Goal: Check status

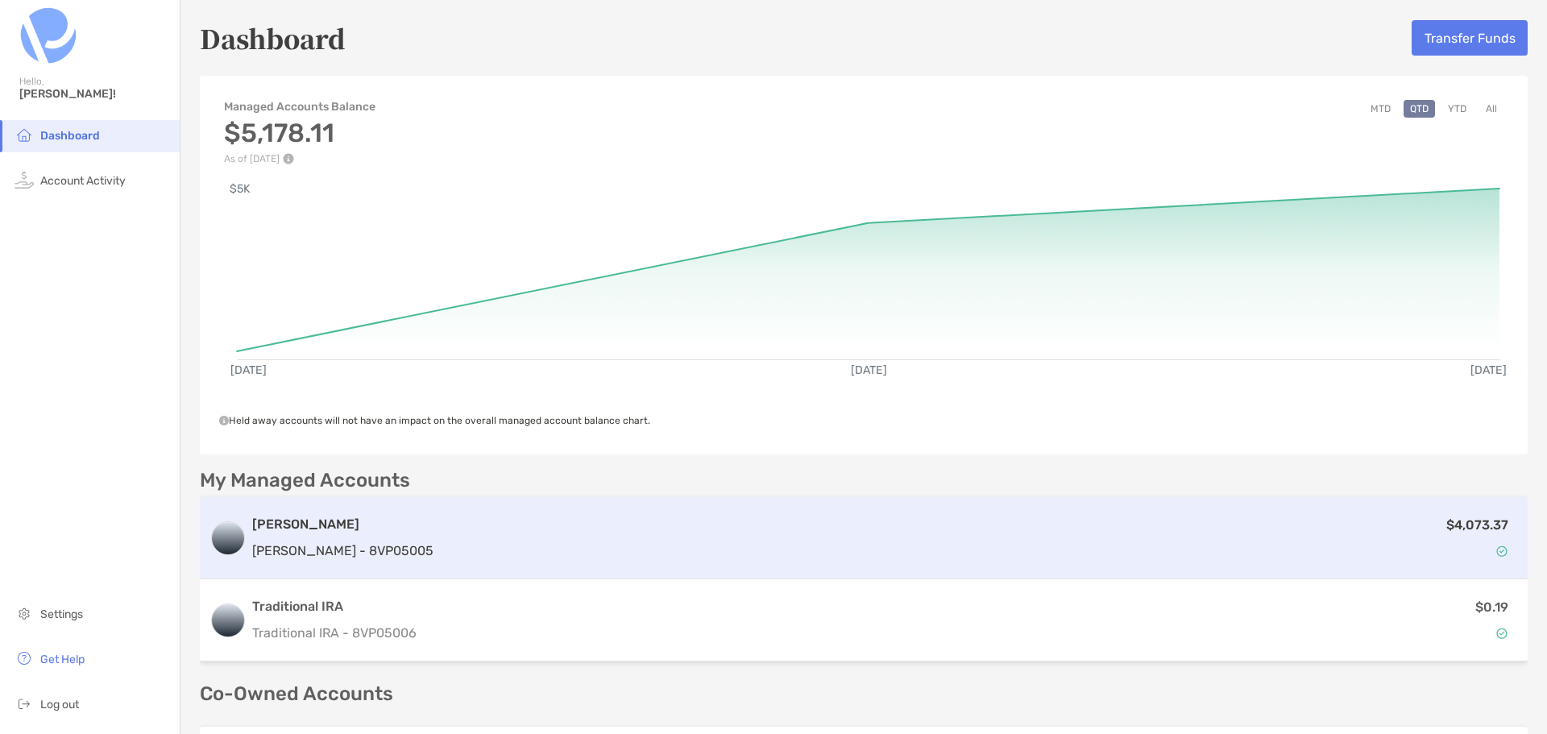
click at [327, 537] on div "[PERSON_NAME] [PERSON_NAME] - 8VP05005" at bounding box center [342, 538] width 181 height 46
click at [297, 547] on p "[PERSON_NAME] - 8VP05005" at bounding box center [342, 551] width 181 height 20
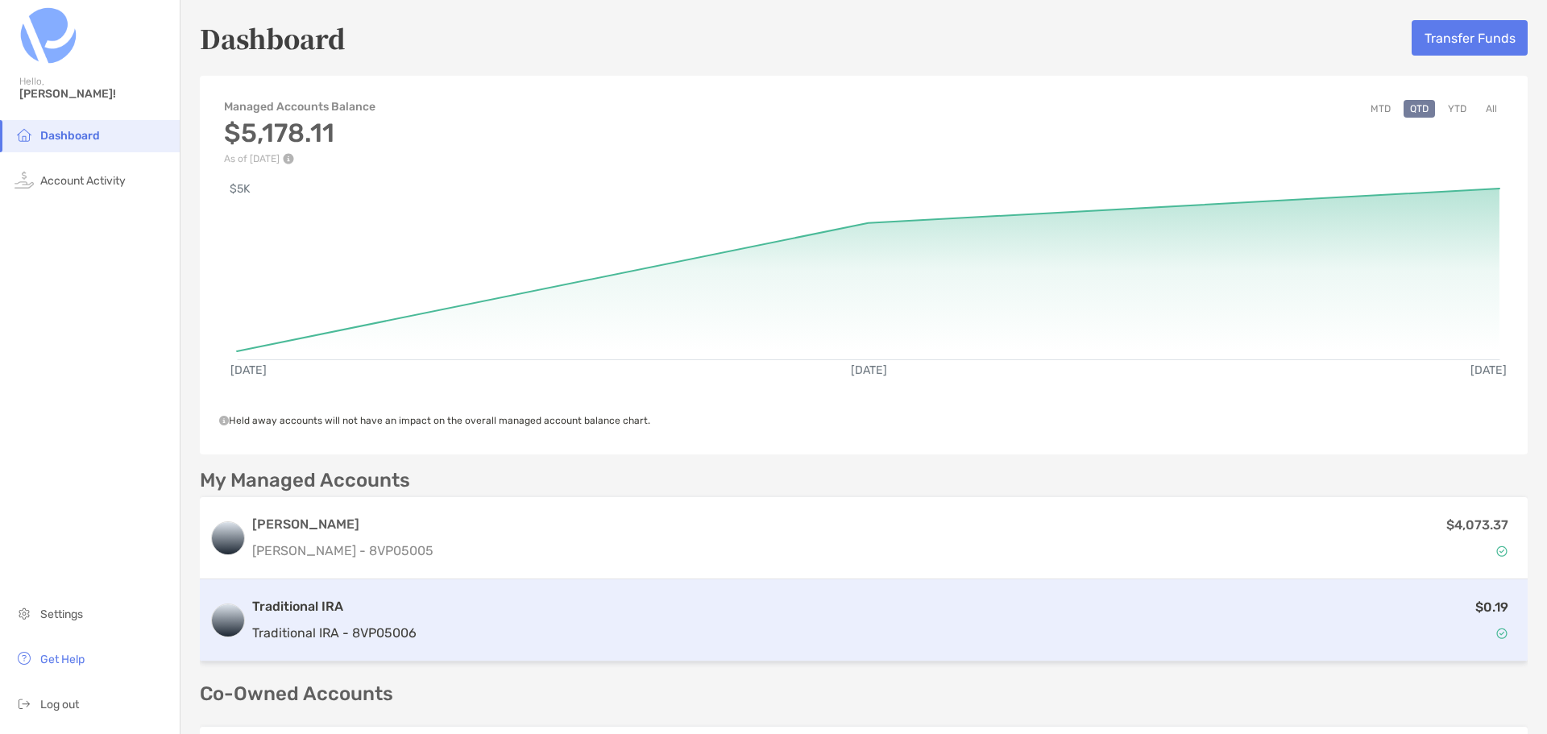
click at [423, 627] on div "$0.19" at bounding box center [970, 620] width 1095 height 47
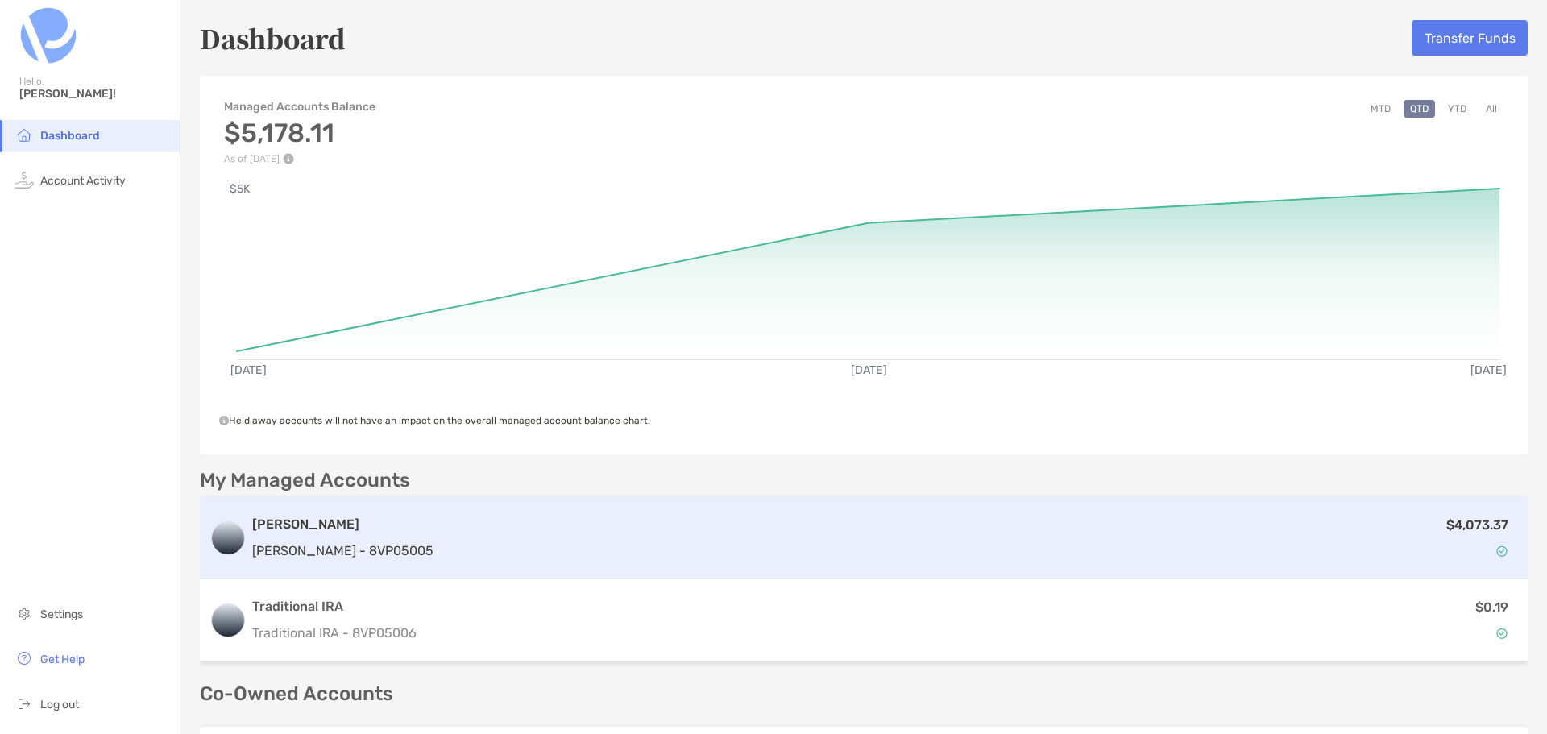
click at [387, 546] on div "[PERSON_NAME] [PERSON_NAME] - 8VP05005 $4,073.37" at bounding box center [864, 538] width 1328 height 82
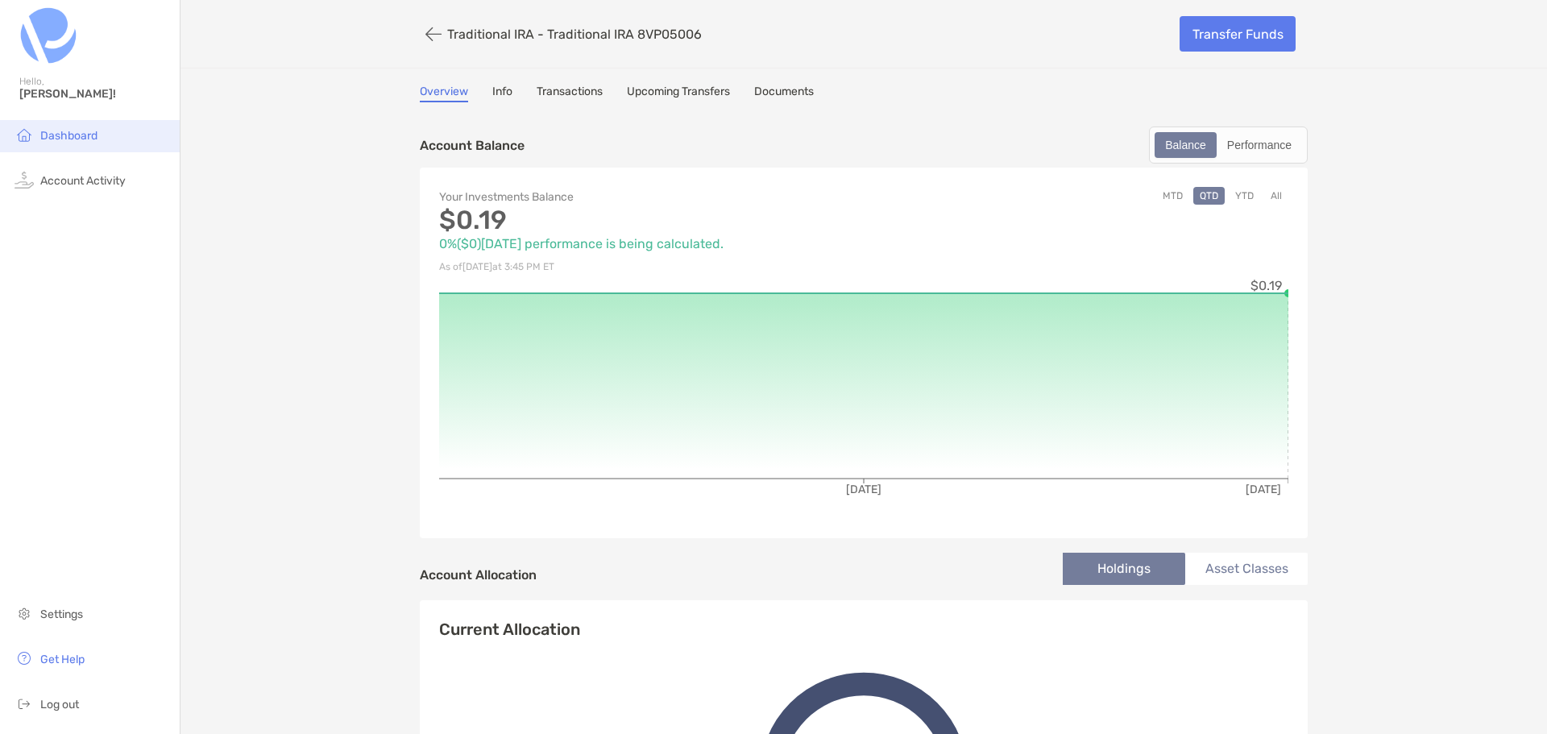
click at [73, 136] on span "Dashboard" at bounding box center [68, 136] width 57 height 14
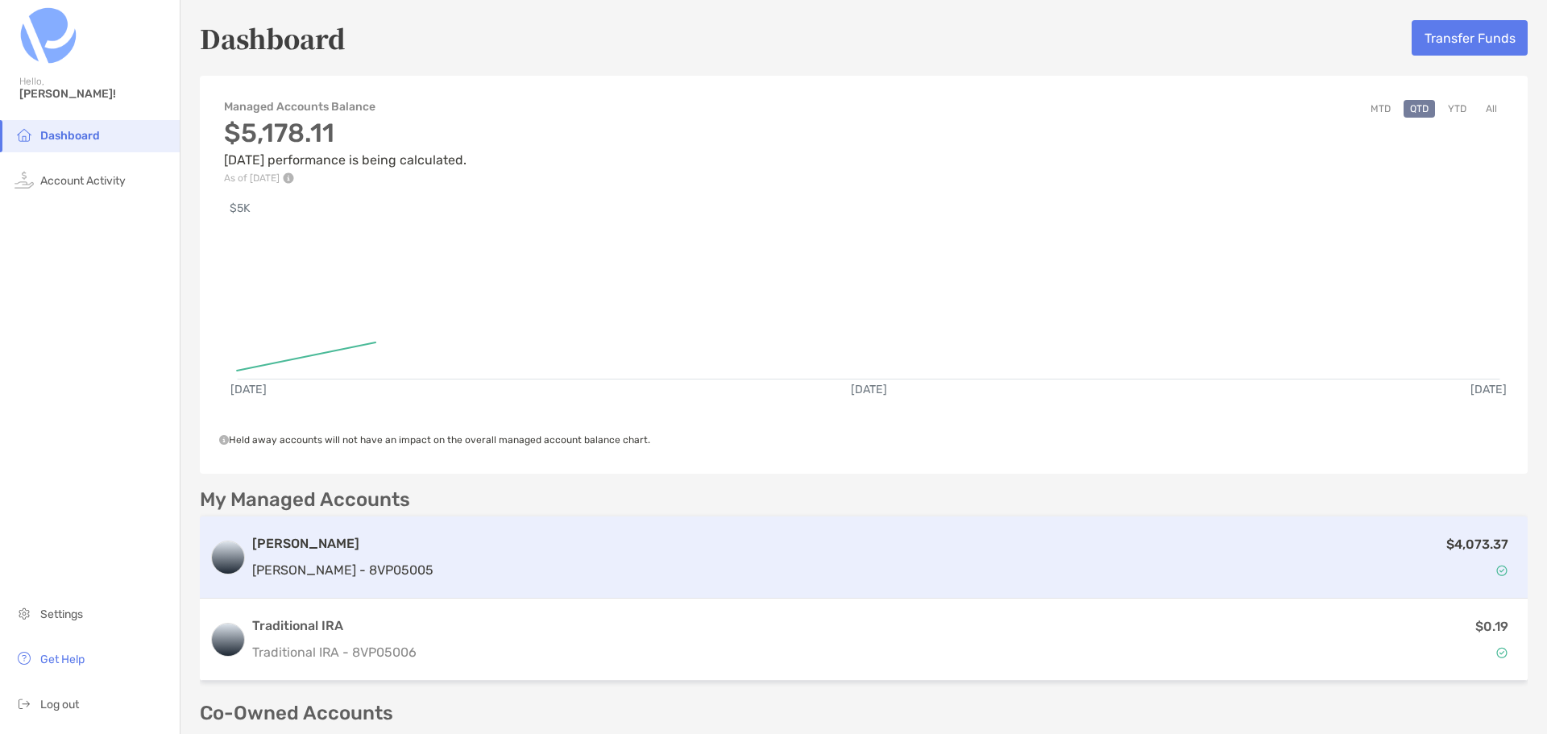
click at [651, 548] on div "$4,073.37" at bounding box center [979, 557] width 1078 height 47
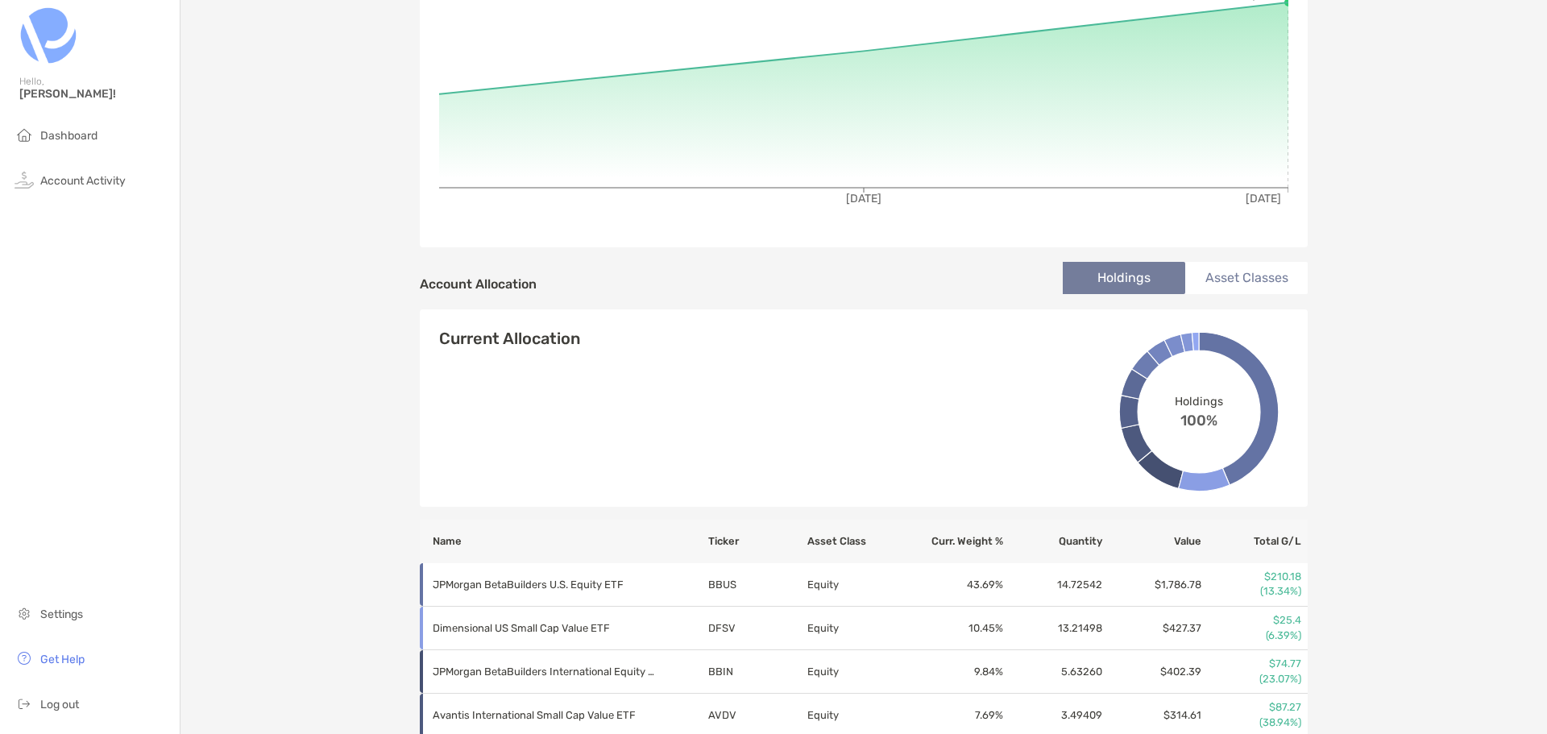
scroll to position [307, 0]
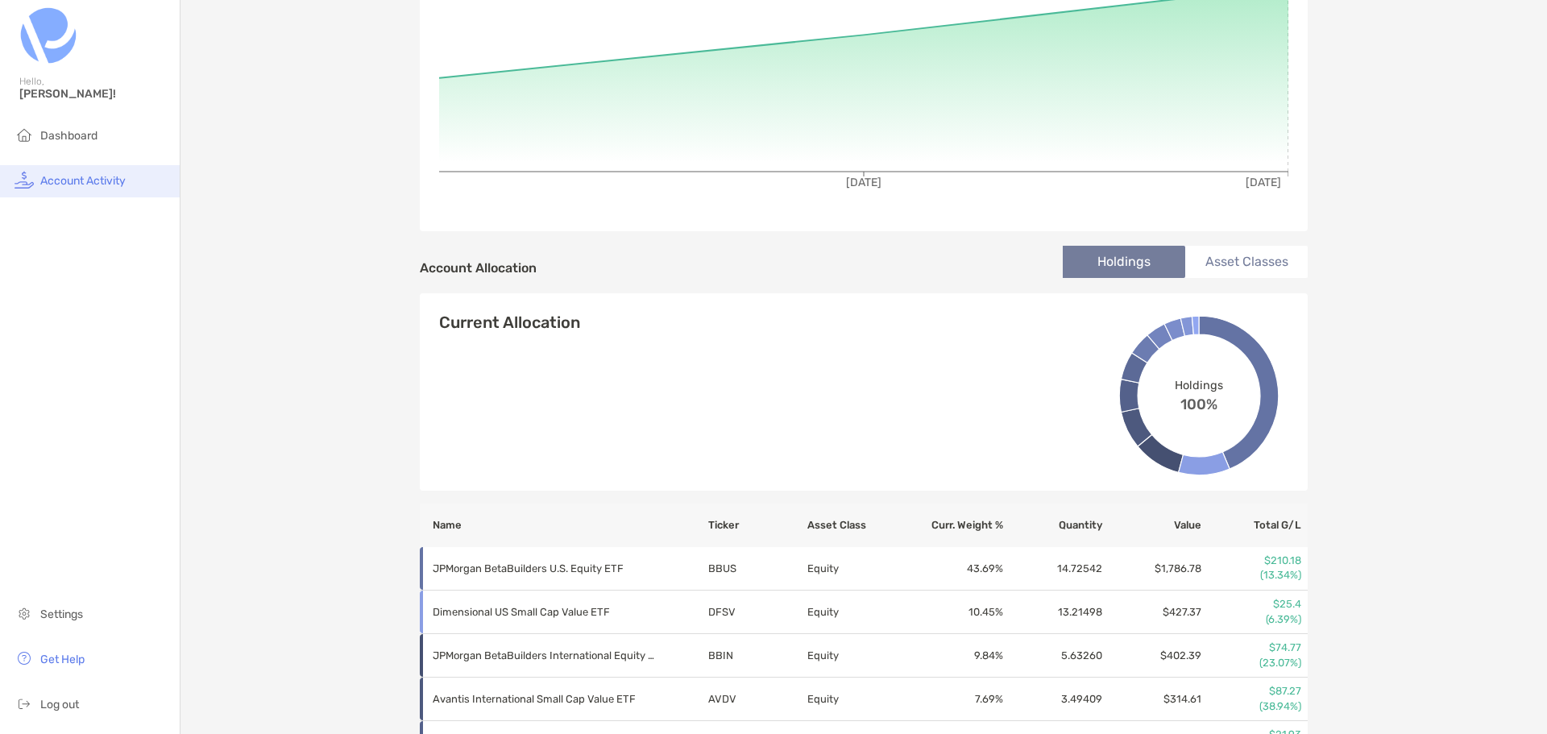
click at [77, 175] on span "Account Activity" at bounding box center [82, 181] width 85 height 14
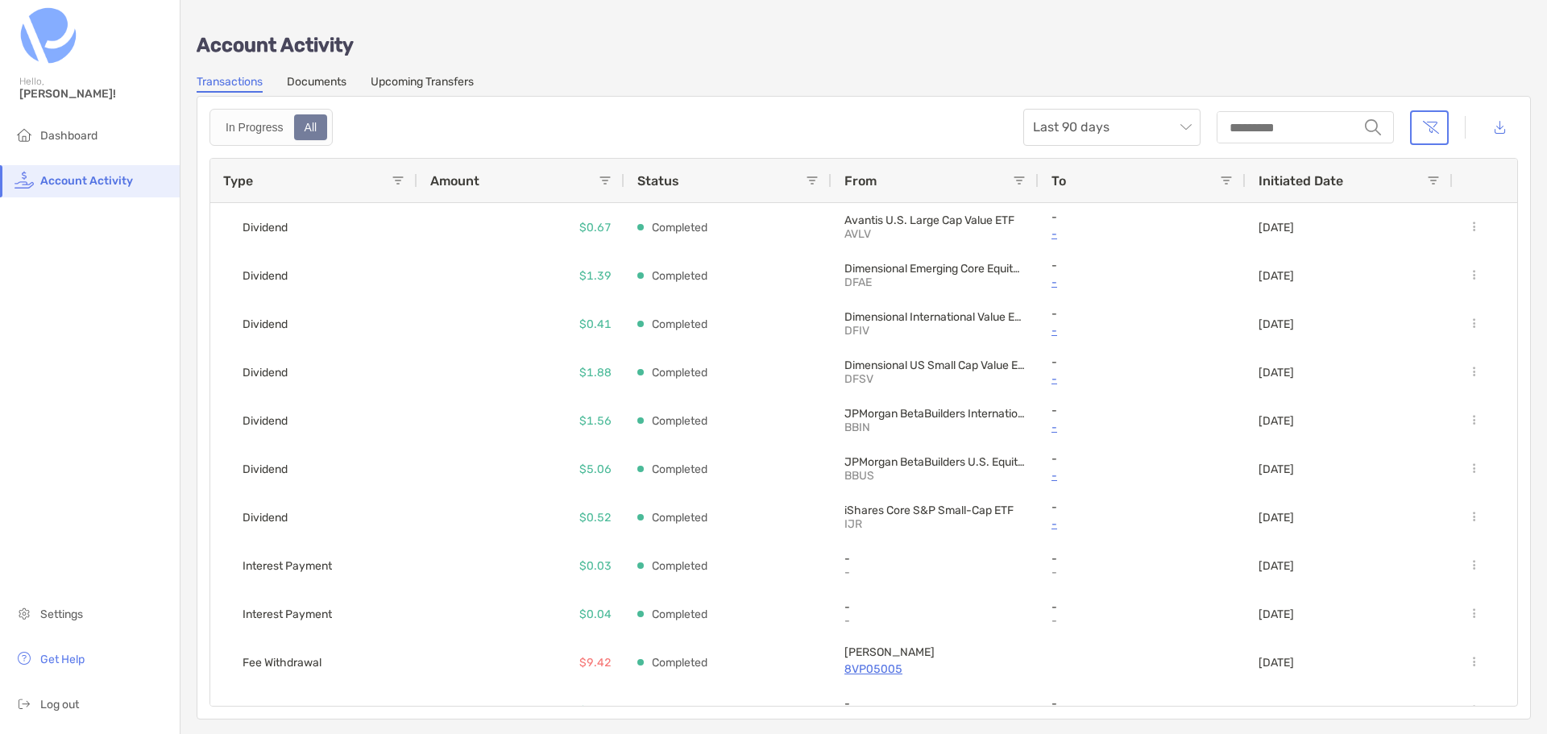
click at [317, 77] on link "Documents" at bounding box center [317, 84] width 60 height 18
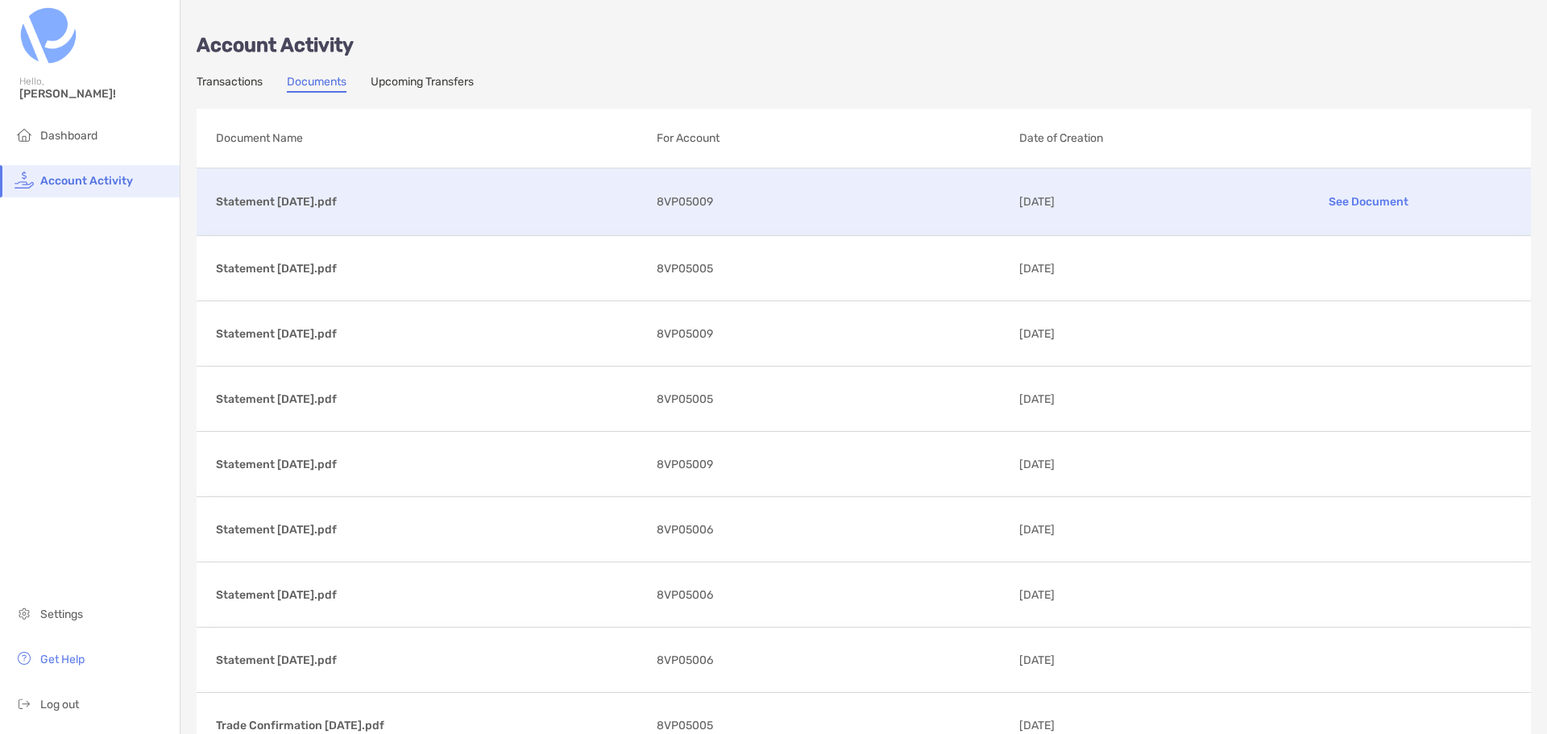
click at [828, 214] on div "Statement 08/29/2025.pdf See Document 8VP05009 09/03/2025" at bounding box center [864, 201] width 1334 height 67
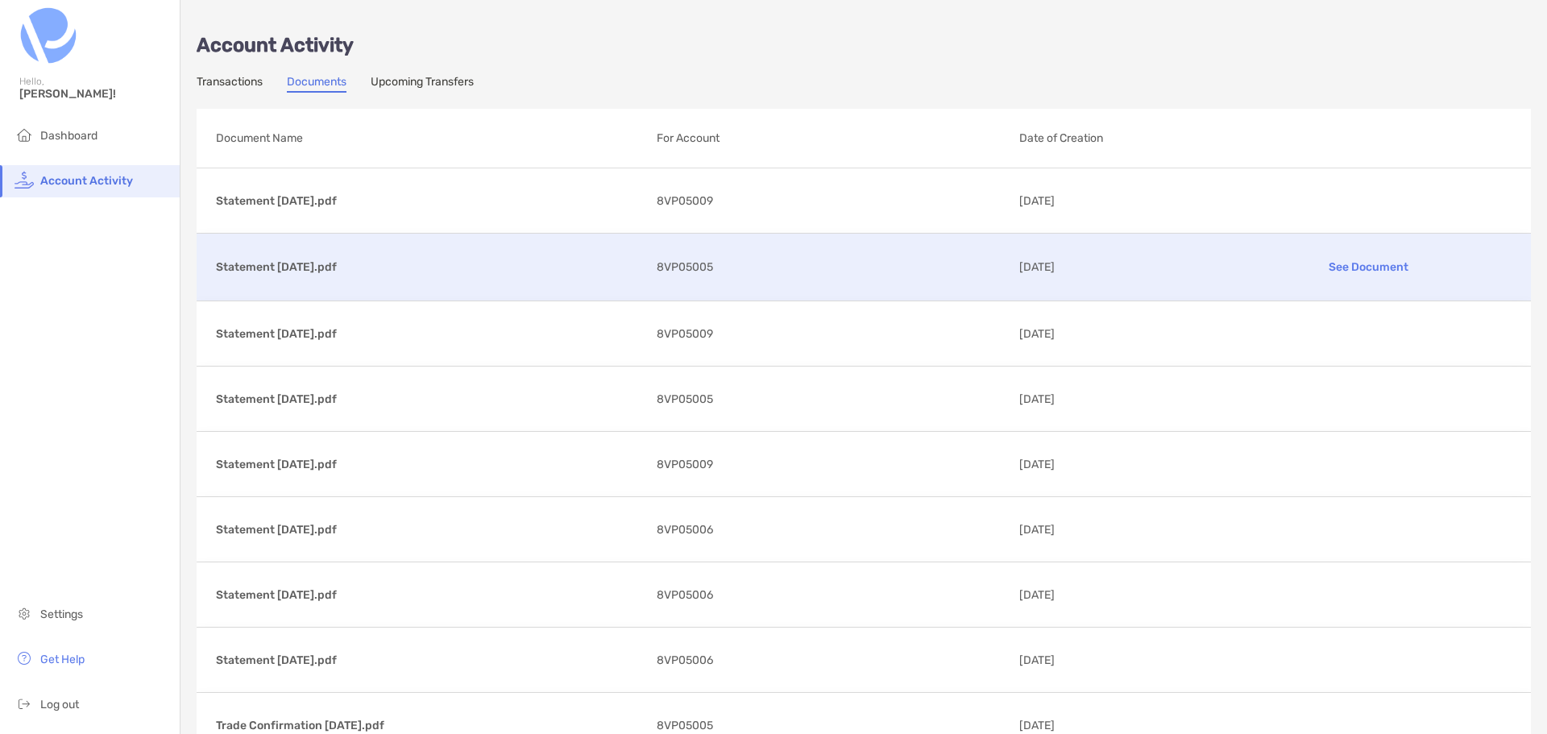
click at [691, 264] on span "8VP05005" at bounding box center [685, 267] width 56 height 20
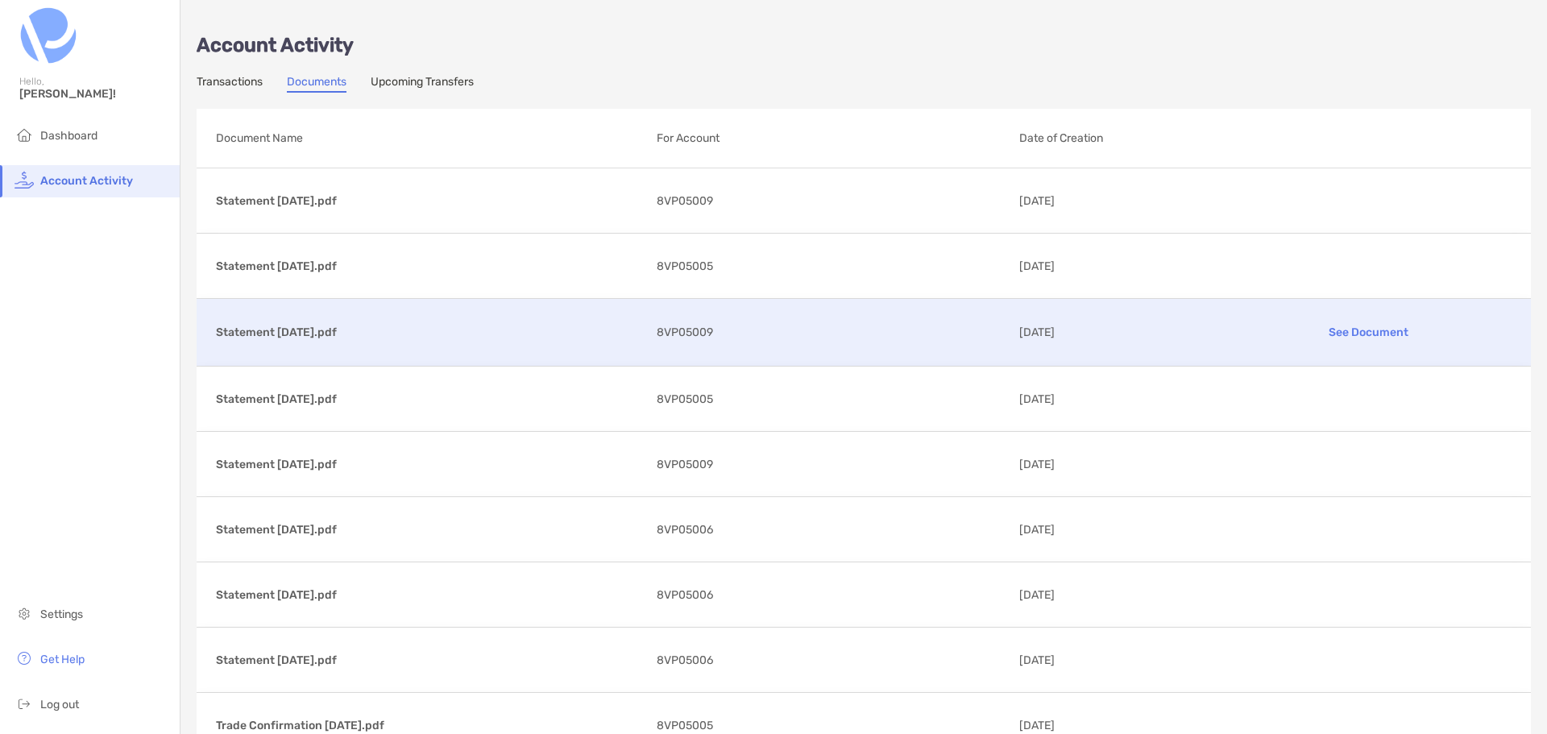
click at [311, 329] on p "Statement 07/31/2025.pdf" at bounding box center [430, 332] width 428 height 20
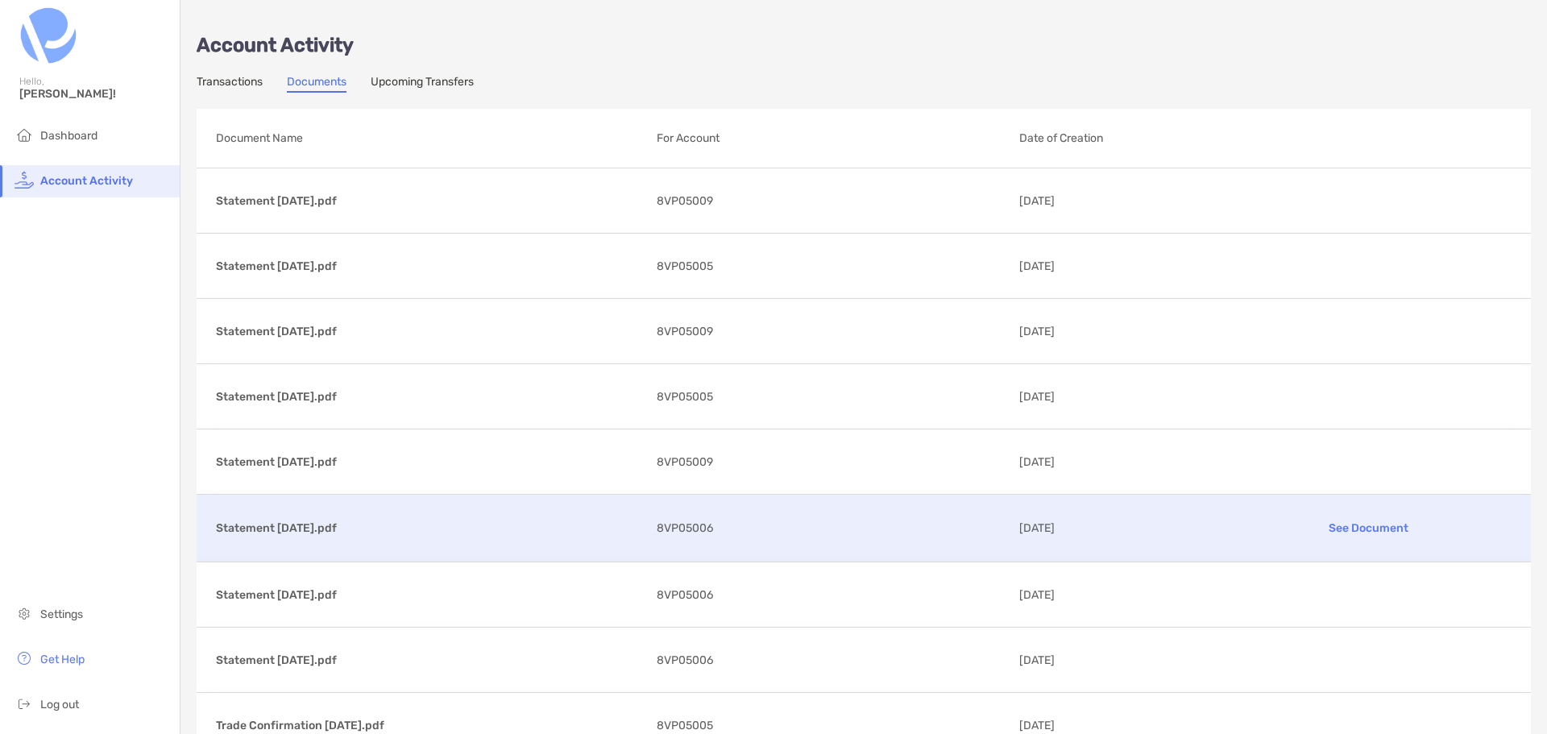
click at [658, 536] on span "8VP05006" at bounding box center [685, 528] width 56 height 20
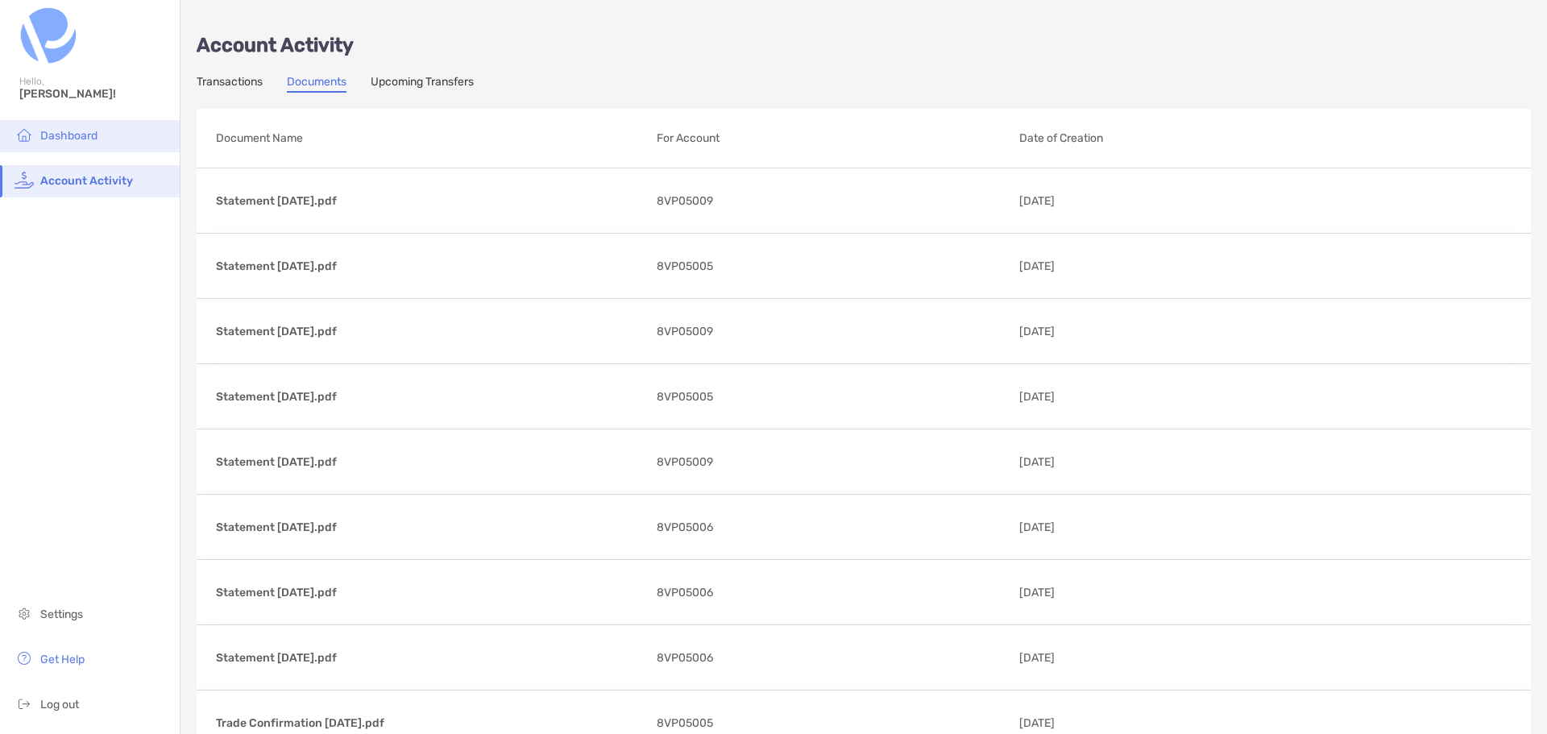
click at [81, 135] on span "Dashboard" at bounding box center [68, 136] width 57 height 14
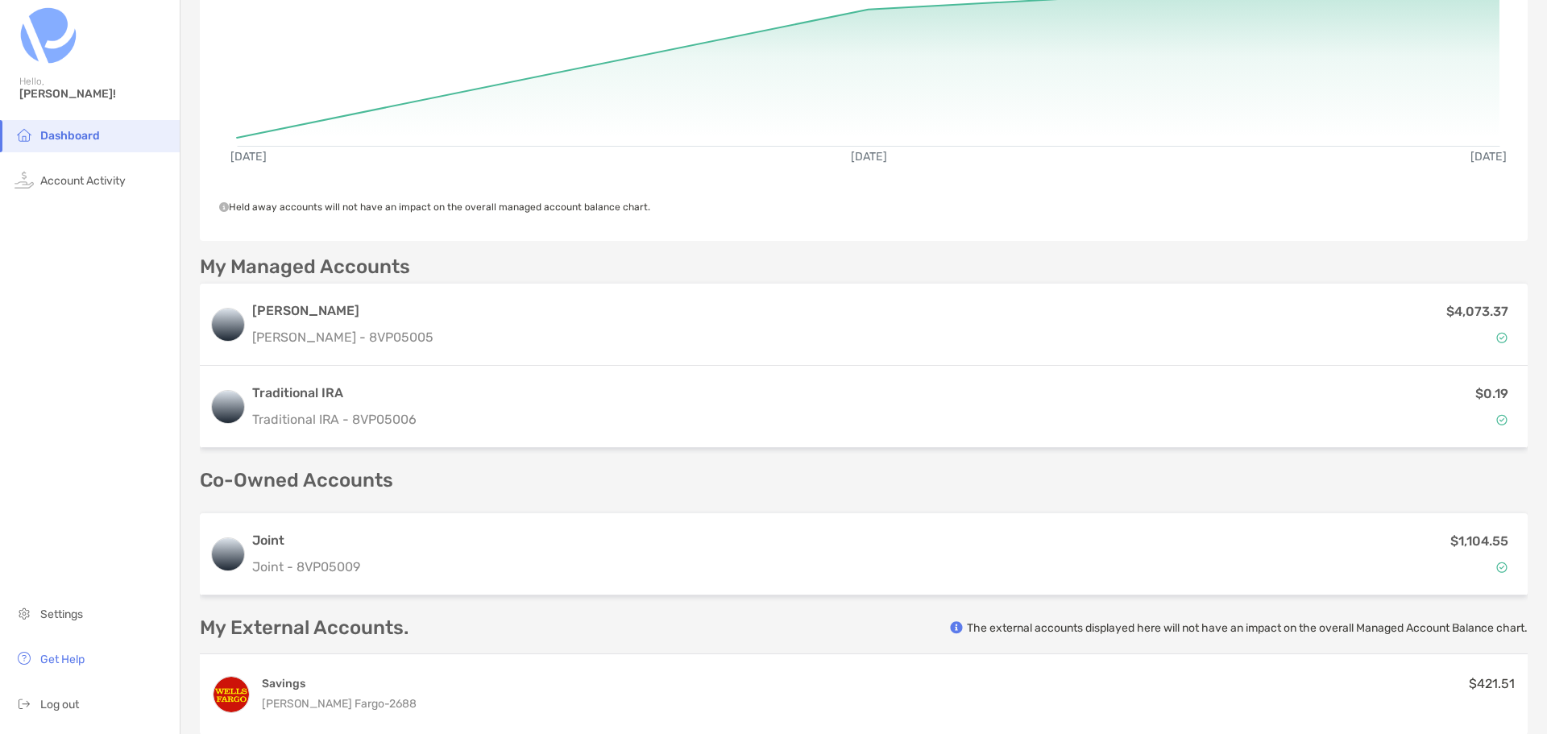
scroll to position [242, 0]
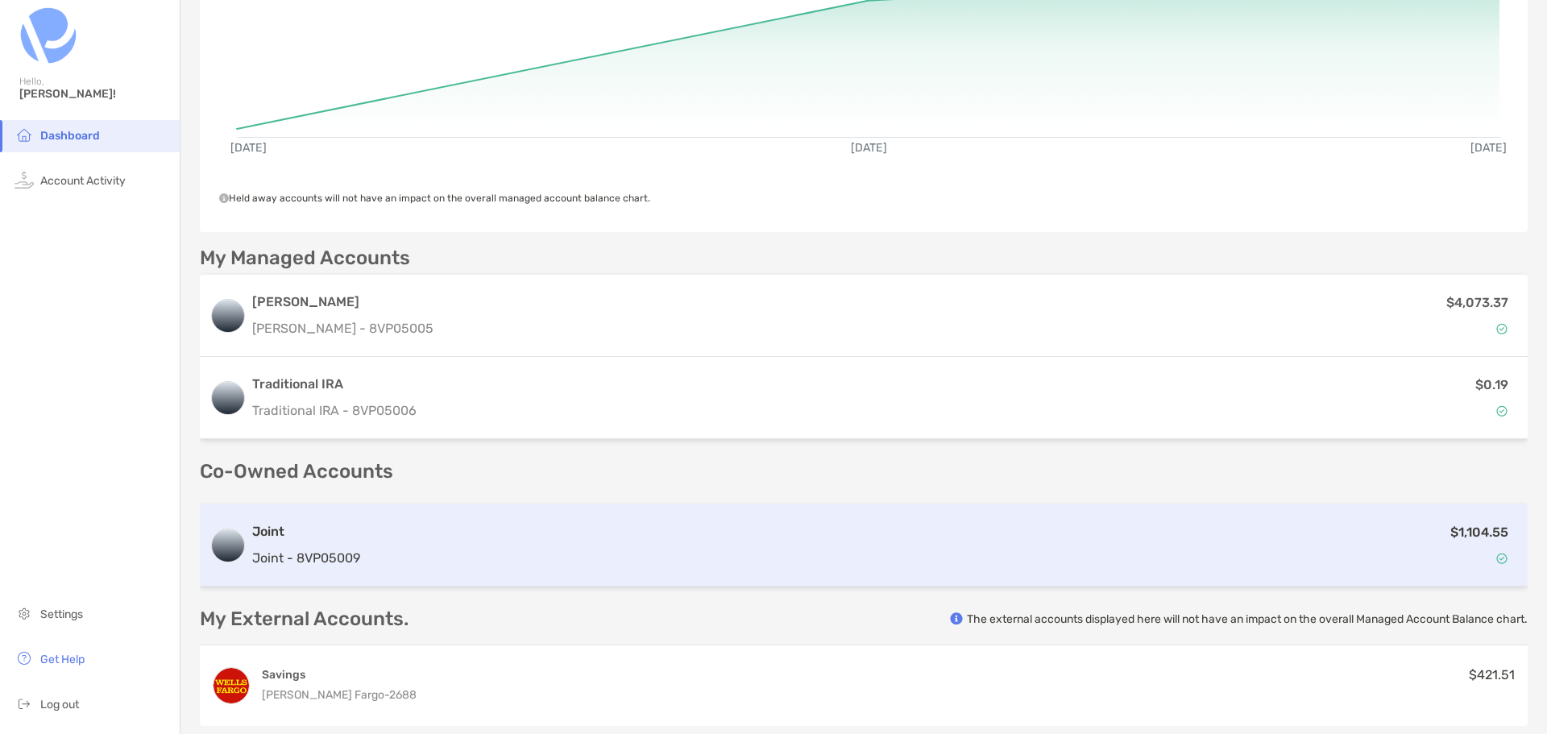
click at [336, 549] on p "Joint - 8VP05009" at bounding box center [306, 558] width 108 height 20
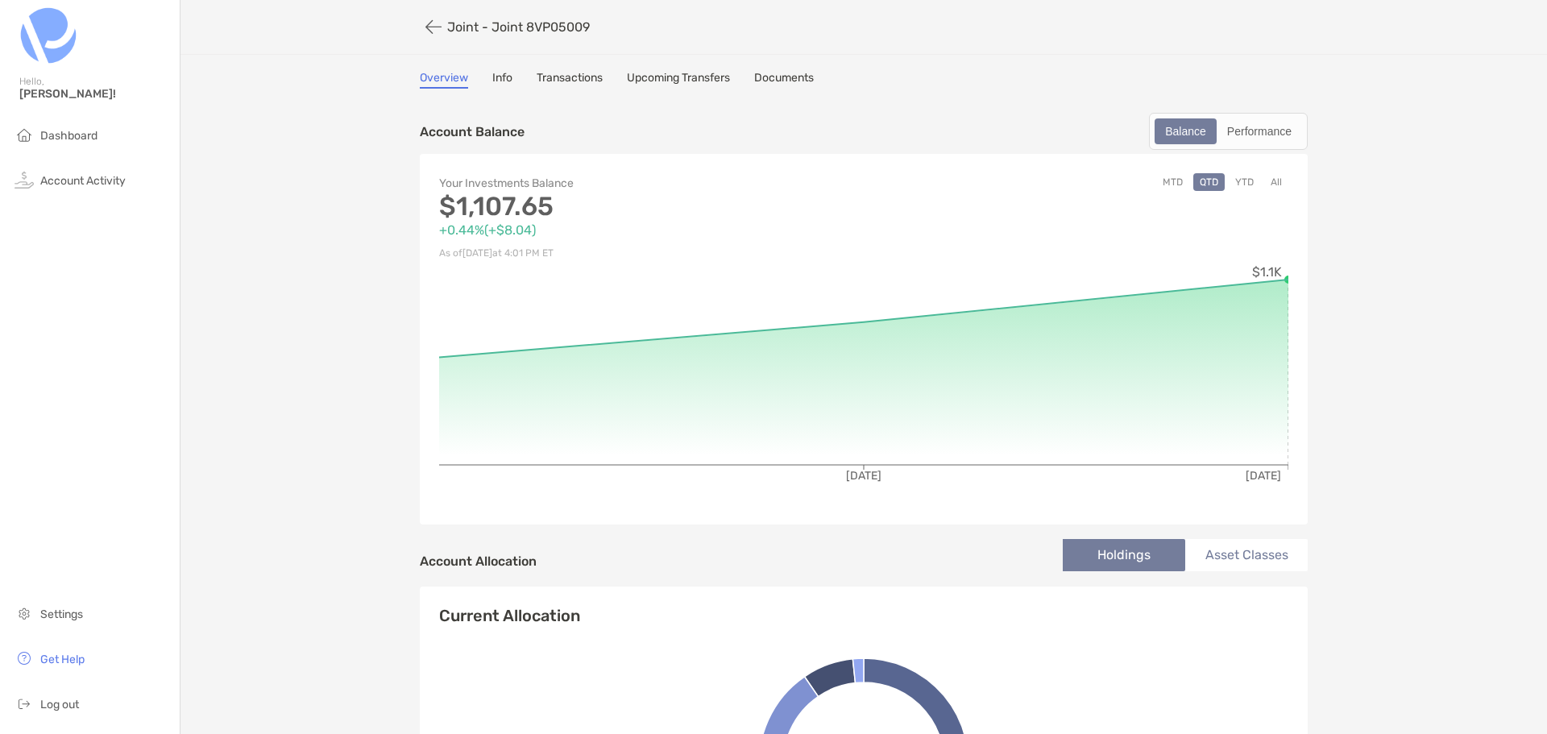
click at [496, 78] on link "Info" at bounding box center [502, 80] width 20 height 18
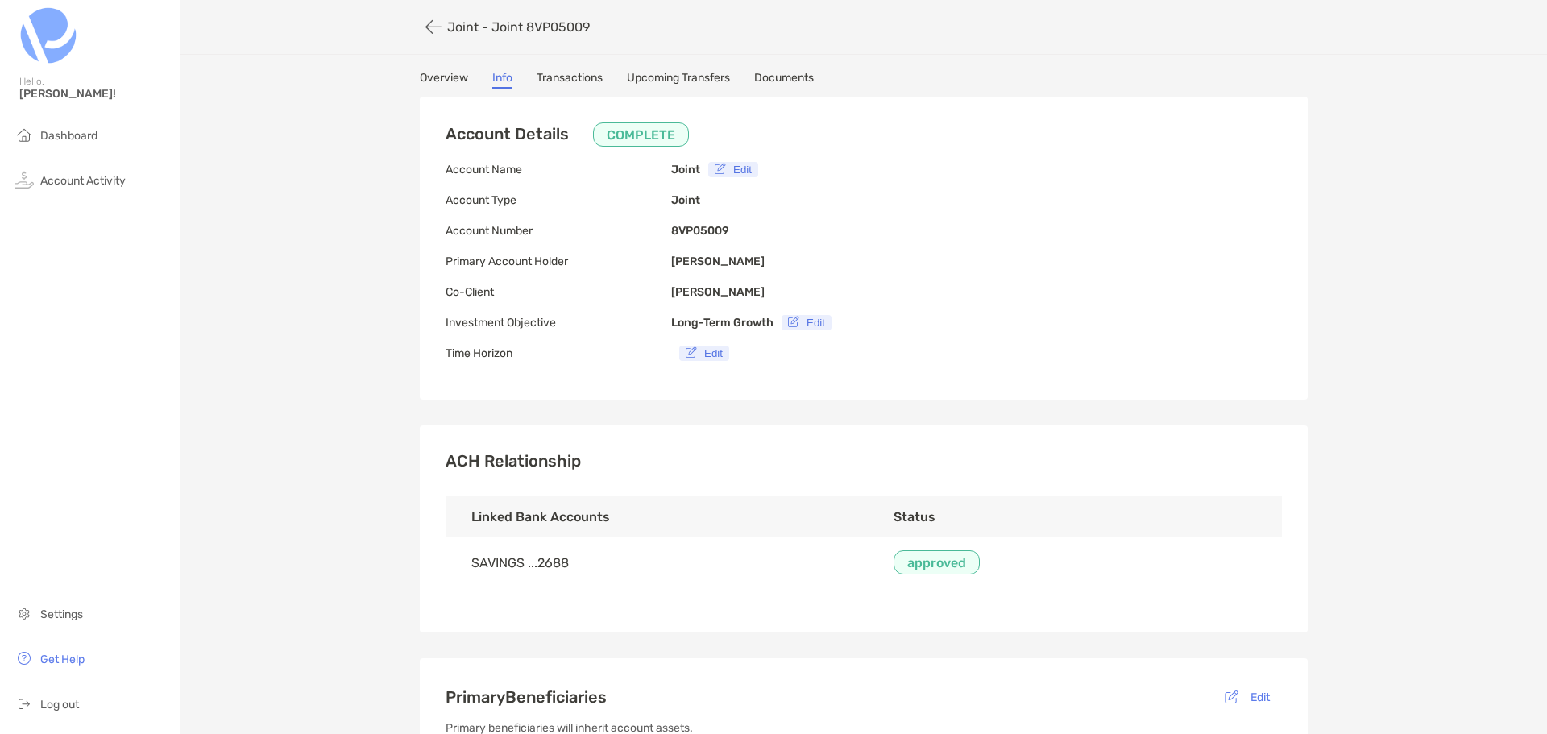
click at [791, 75] on link "Documents" at bounding box center [784, 80] width 60 height 18
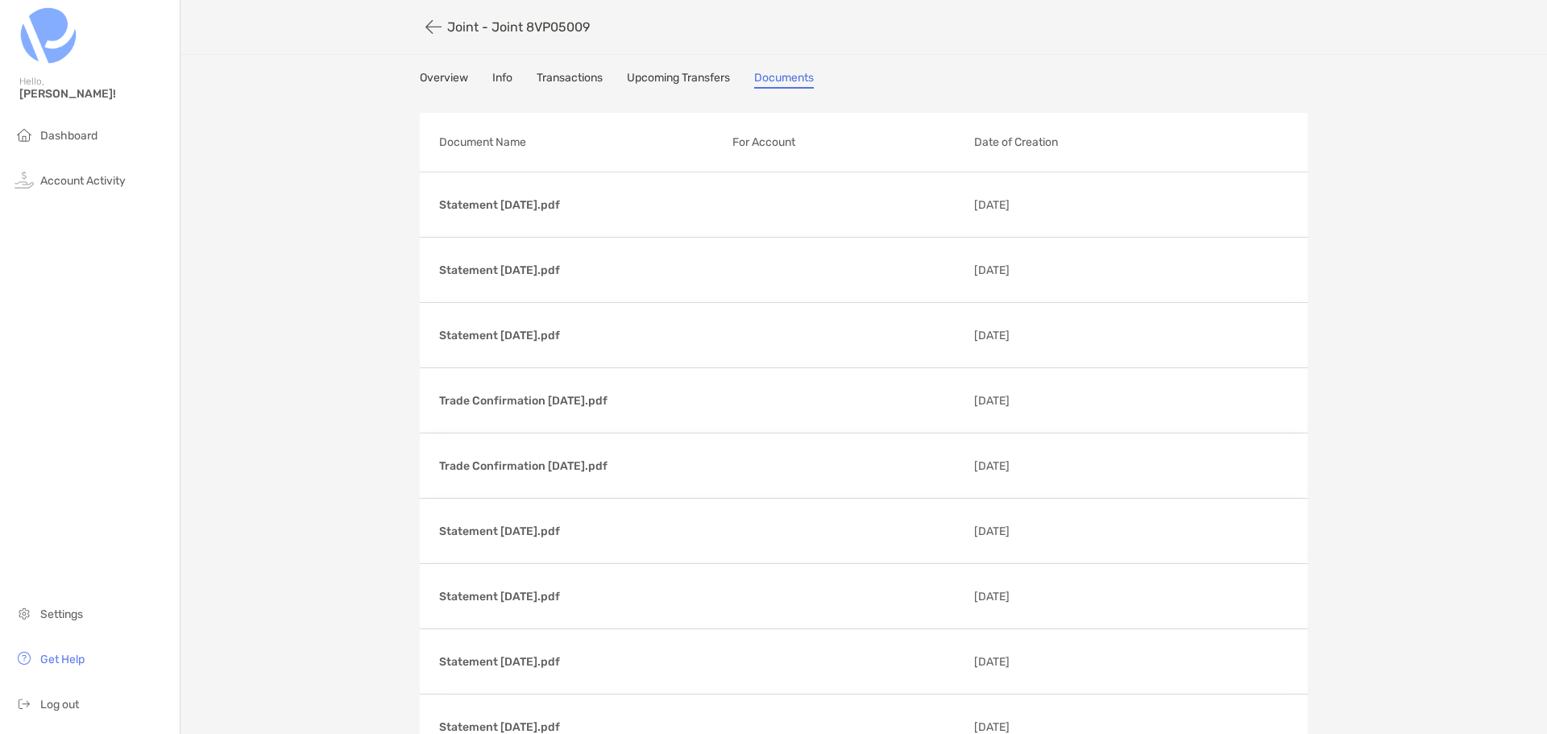
click at [438, 73] on link "Overview" at bounding box center [444, 80] width 48 height 18
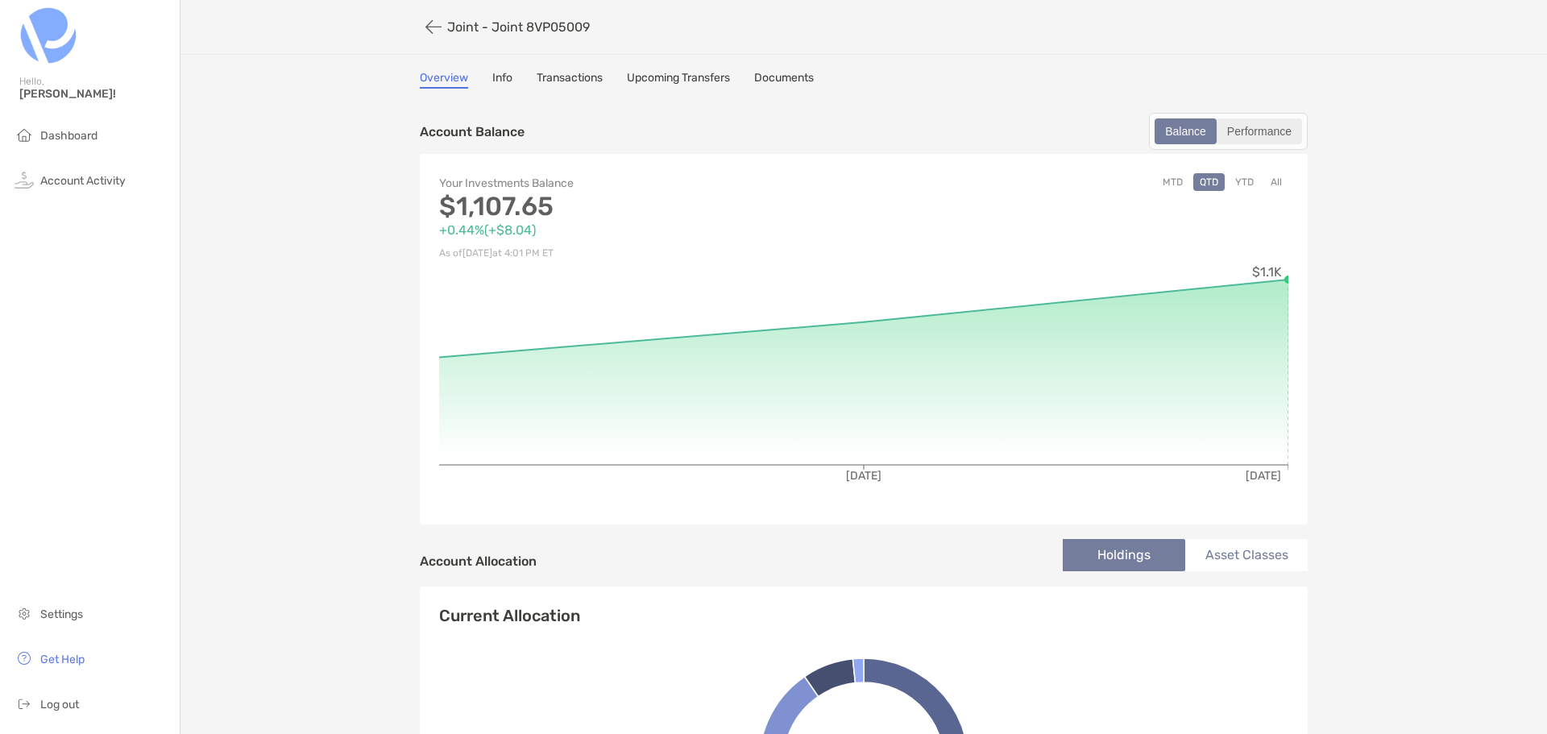
click at [1260, 127] on div "Performance" at bounding box center [1259, 131] width 82 height 23
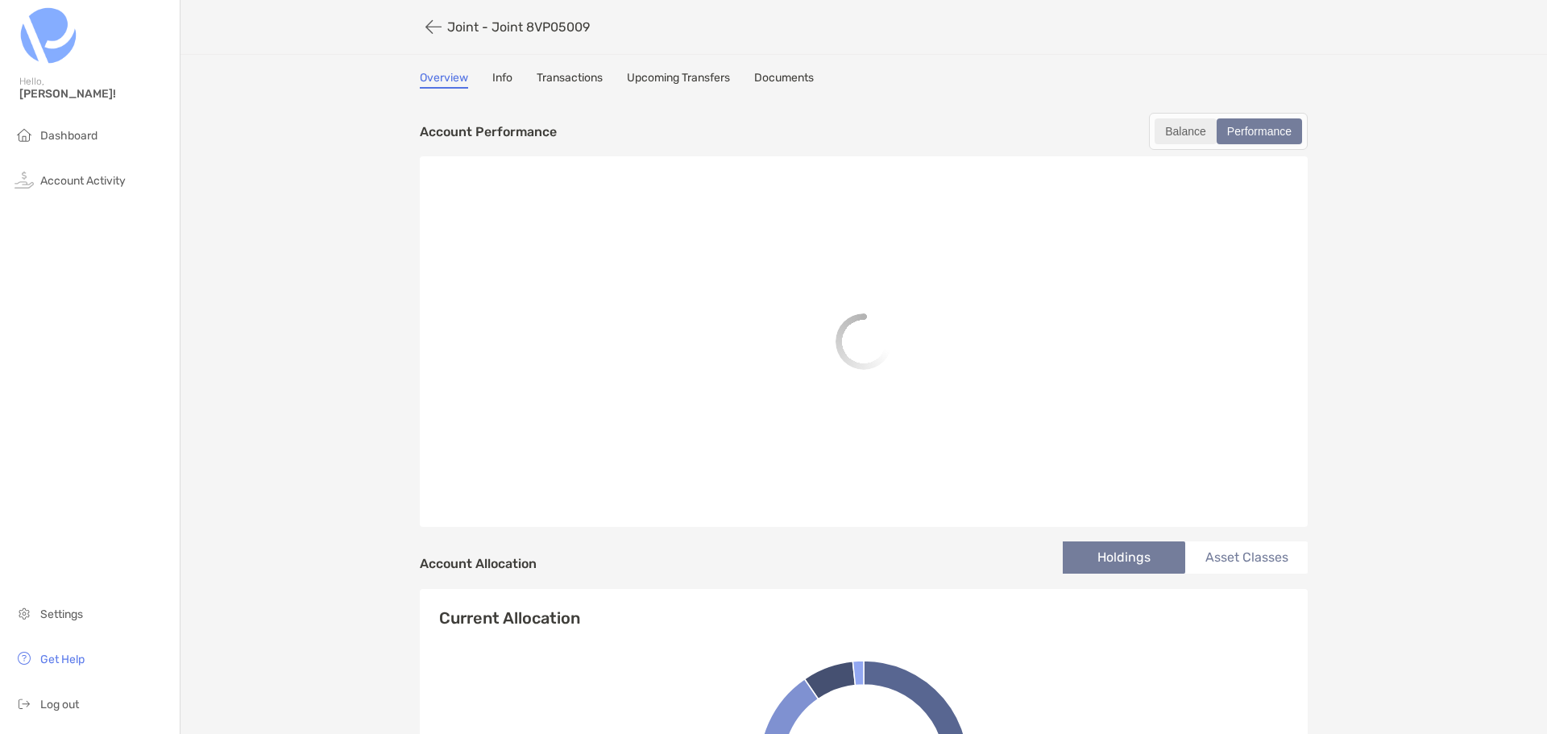
click at [1172, 129] on div "Balance" at bounding box center [1185, 131] width 59 height 23
